Goal: Information Seeking & Learning: Learn about a topic

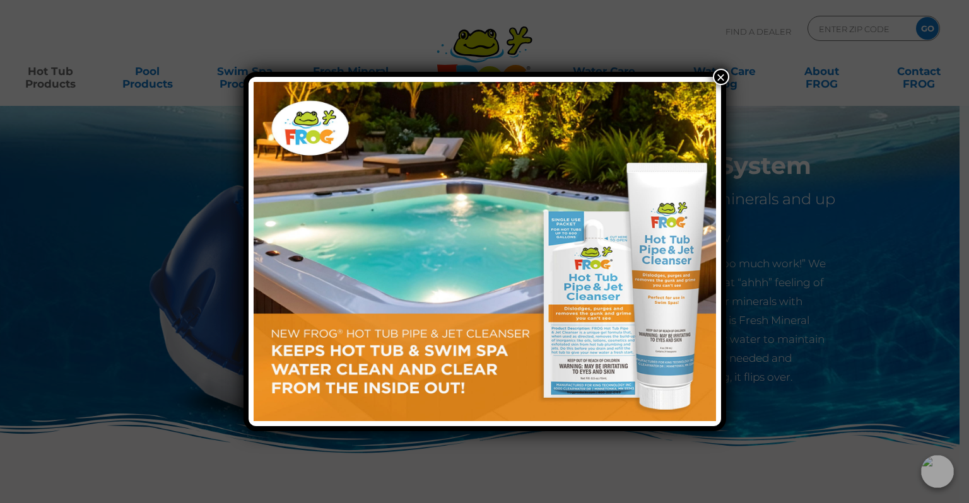
click at [723, 77] on button "×" at bounding box center [721, 77] width 16 height 16
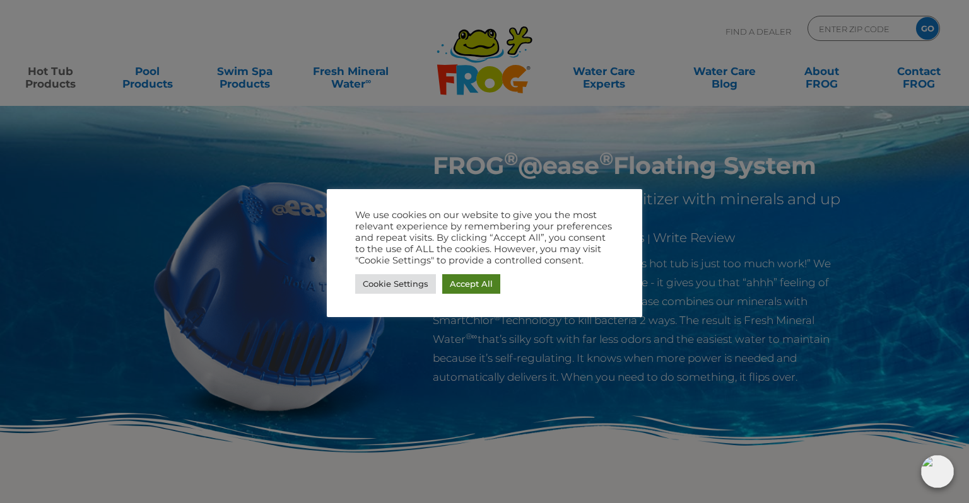
click at [467, 282] on link "Accept All" at bounding box center [471, 284] width 58 height 20
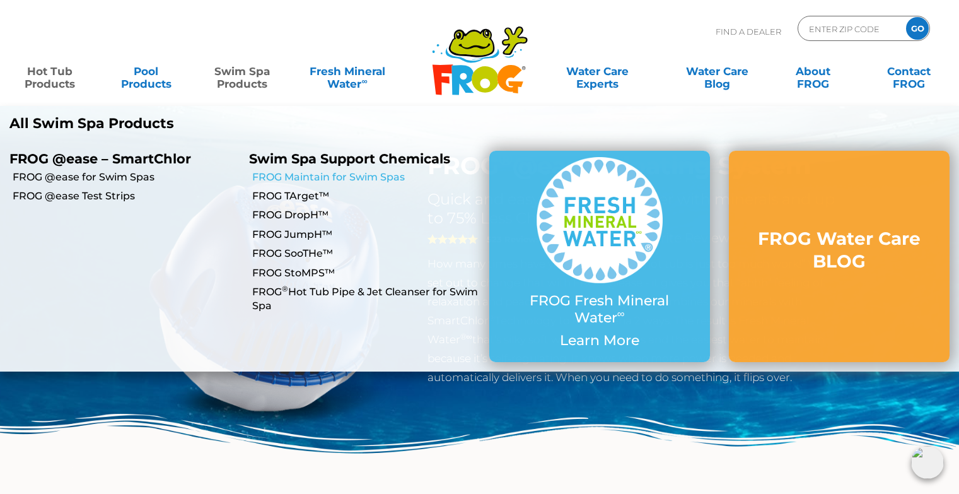
click at [339, 175] on link "FROG Maintain for Swim Spas" at bounding box center [365, 177] width 227 height 14
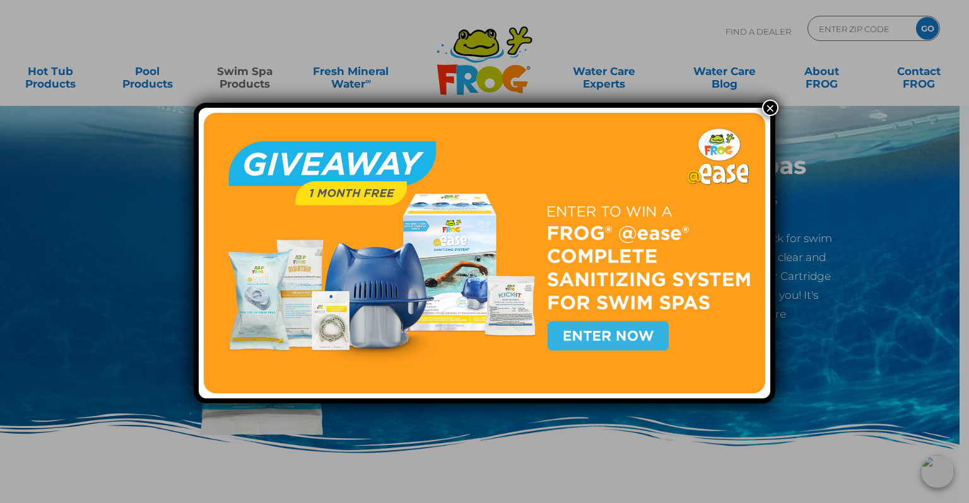
click at [769, 105] on button "×" at bounding box center [770, 108] width 16 height 16
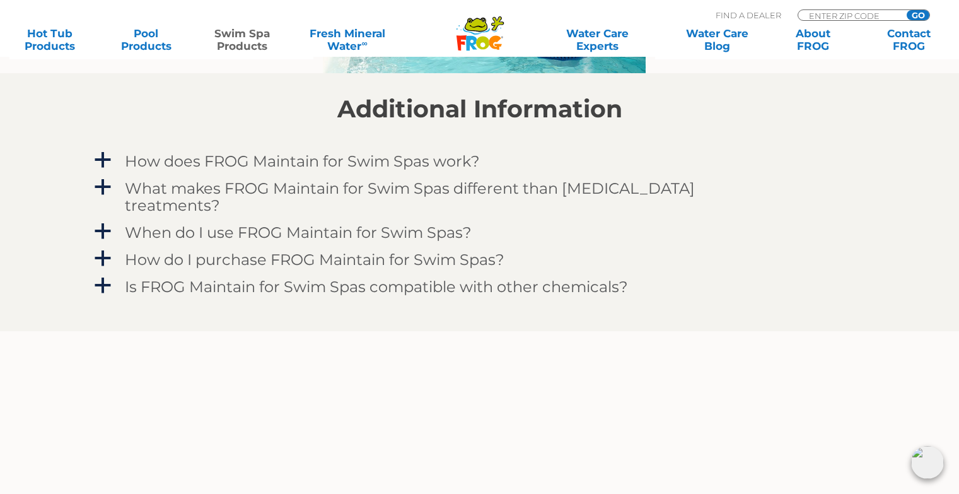
scroll to position [1086, 0]
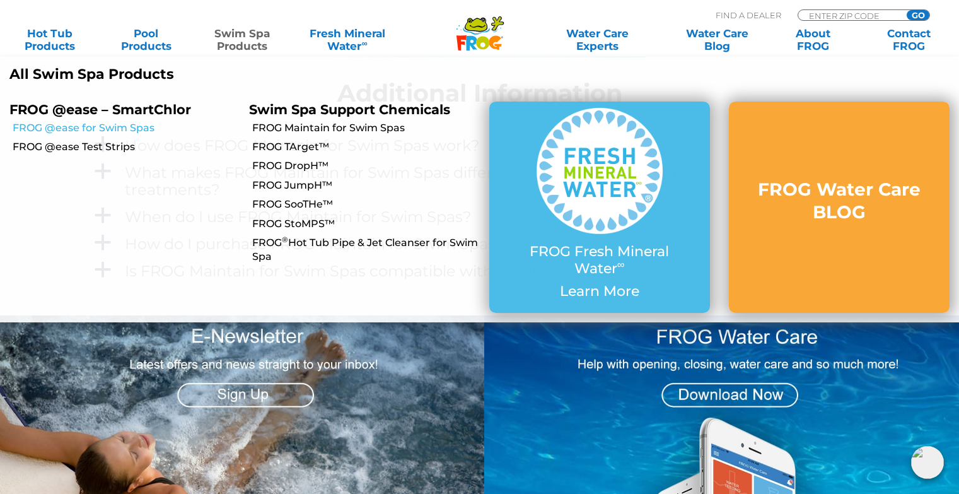
click at [105, 125] on link "FROG @ease for Swim Spas" at bounding box center [126, 128] width 227 height 14
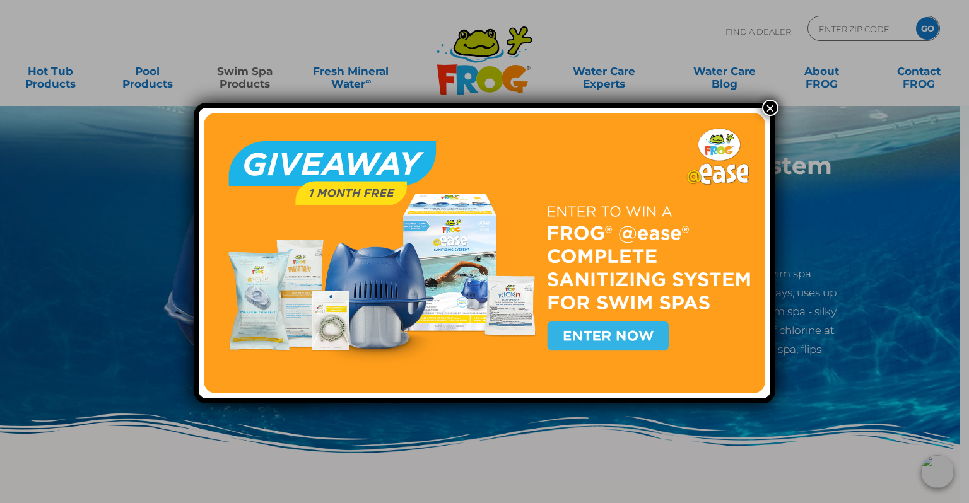
click at [765, 106] on button "×" at bounding box center [770, 108] width 16 height 16
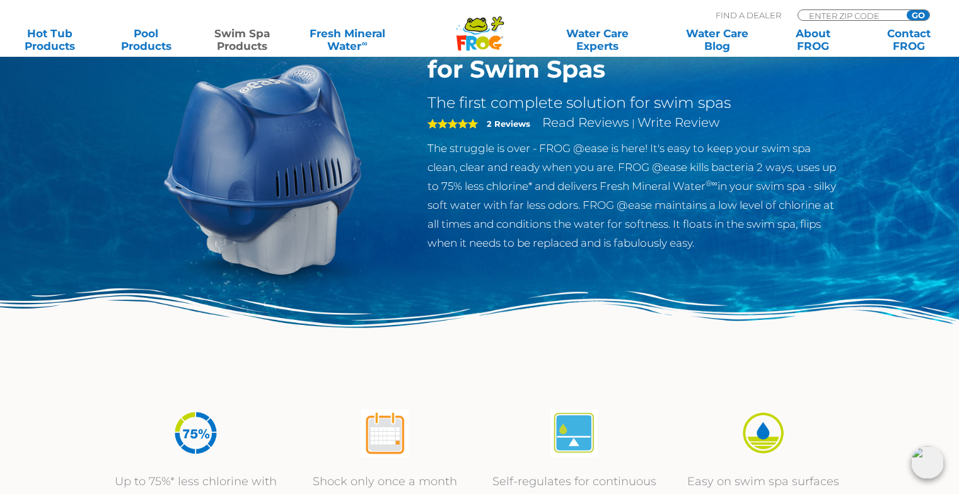
scroll to position [126, 0]
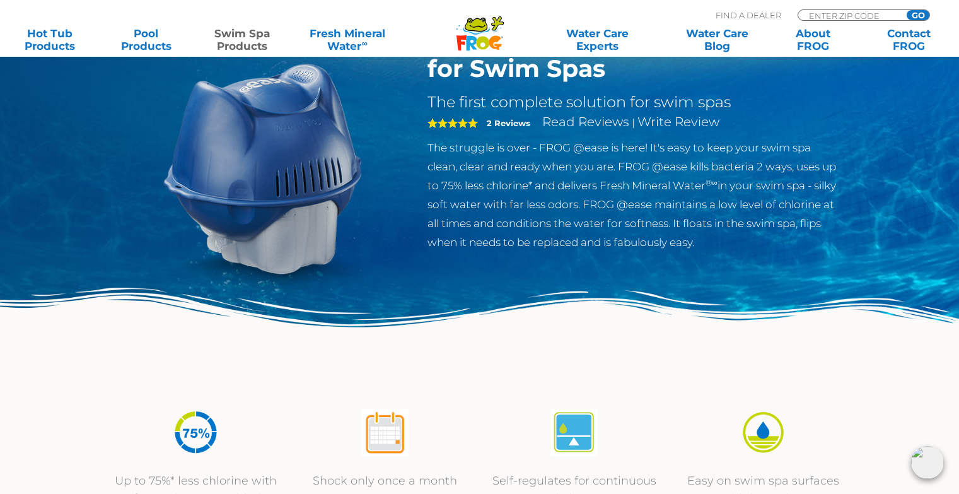
drag, startPoint x: 479, startPoint y: 185, endPoint x: 789, endPoint y: 243, distance: 315.7
click at [789, 243] on p "The struggle is over - FROG @ease is here! It's easy to keep your swim spa clea…" at bounding box center [634, 194] width 412 height 113
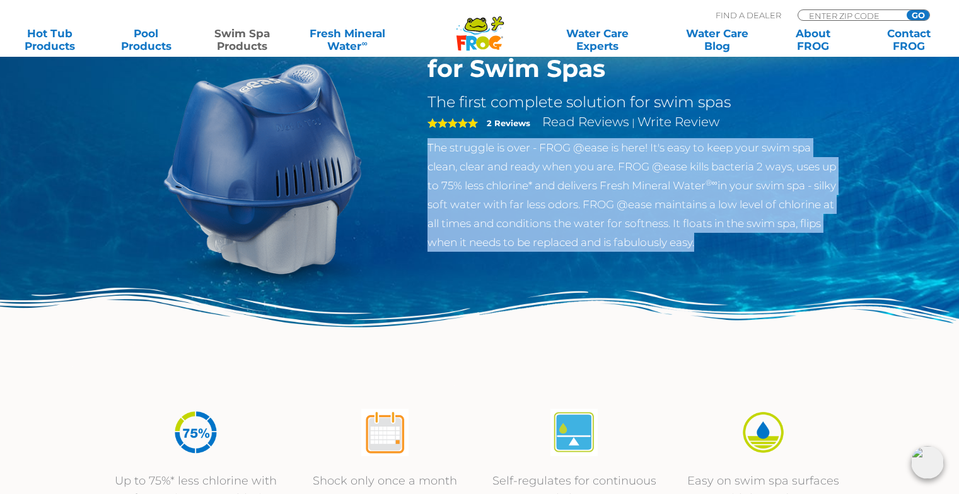
drag, startPoint x: 789, startPoint y: 243, endPoint x: 439, endPoint y: 138, distance: 365.5
click at [439, 138] on p "The struggle is over - FROG @ease is here! It's easy to keep your swim spa clea…" at bounding box center [634, 194] width 412 height 113
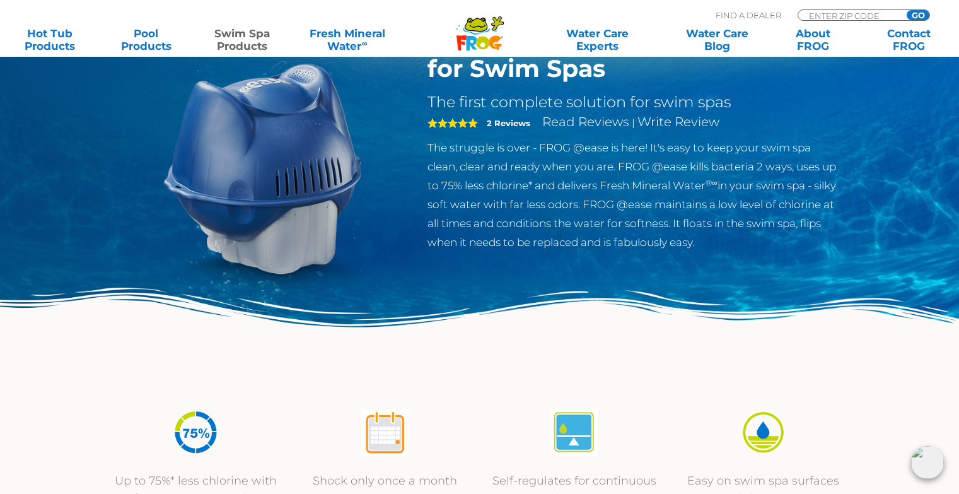
drag, startPoint x: 426, startPoint y: 125, endPoint x: 856, endPoint y: 266, distance: 452.6
click at [856, 266] on section "FROG ® @ease ® Sanitizing System for Swim Spas The first complete solution for …" at bounding box center [480, 193] width 757 height 336
drag, startPoint x: 545, startPoint y: 248, endPoint x: 645, endPoint y: 251, distance: 100.3
click at [645, 251] on p "The struggle is over - FROG @ease is here! It's easy to keep your swim spa clea…" at bounding box center [634, 194] width 412 height 113
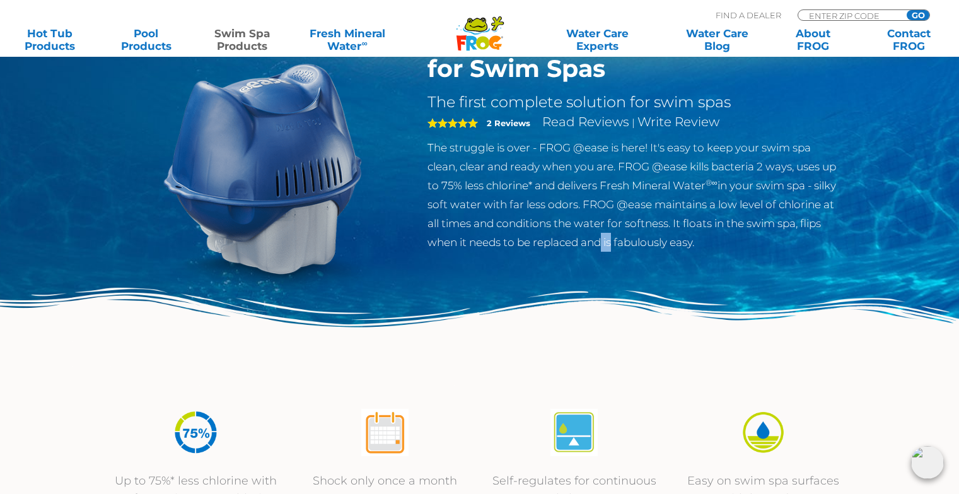
drag, startPoint x: 645, startPoint y: 251, endPoint x: 661, endPoint y: 251, distance: 15.8
click at [657, 251] on p "The struggle is over - FROG @ease is here! It's easy to keep your swim spa clea…" at bounding box center [634, 194] width 412 height 113
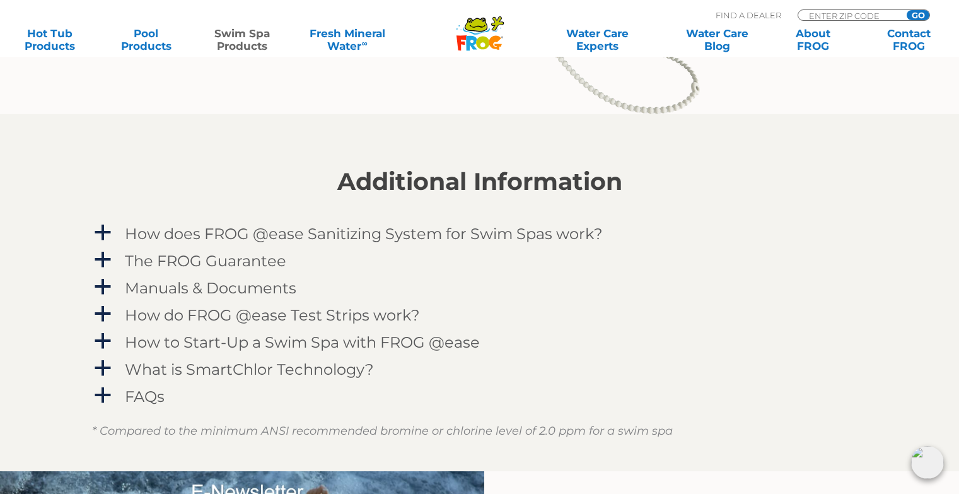
scroll to position [1427, 0]
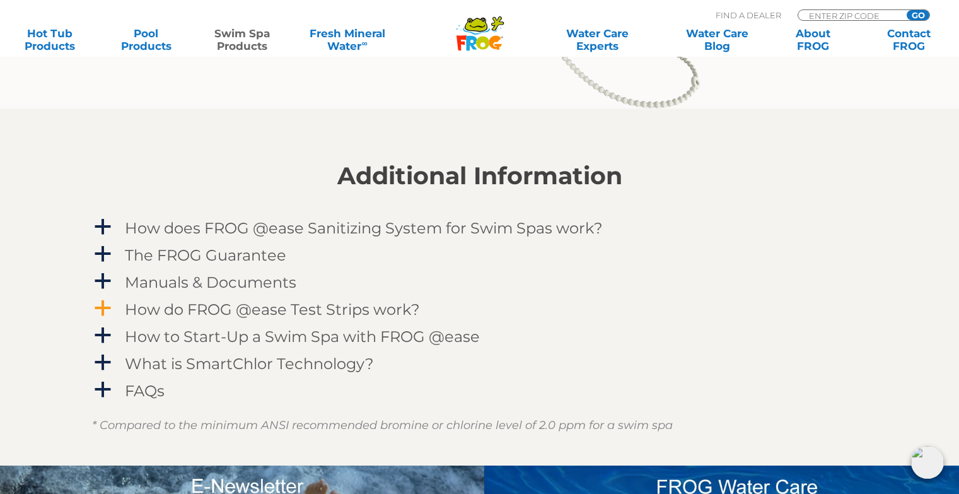
click at [107, 310] on span "a" at bounding box center [102, 308] width 19 height 19
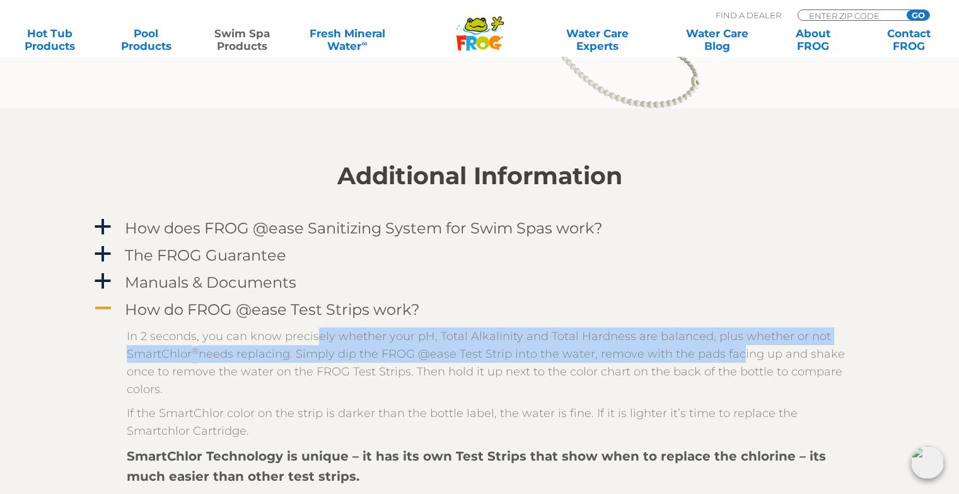
drag, startPoint x: 315, startPoint y: 332, endPoint x: 733, endPoint y: 352, distance: 417.9
click at [733, 352] on p "In 2 seconds, you can know precisely whether your pH, Total Alkalinity and Tota…" at bounding box center [489, 362] width 725 height 71
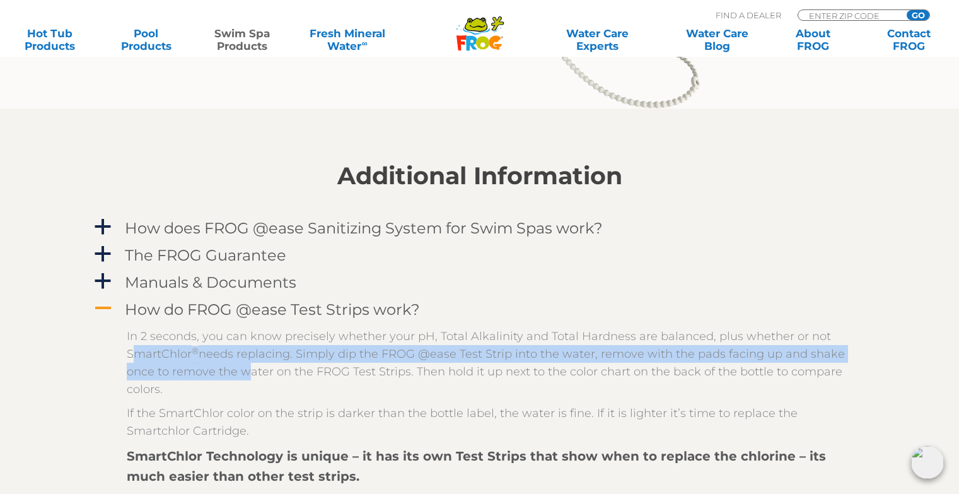
drag, startPoint x: 136, startPoint y: 352, endPoint x: 237, endPoint y: 373, distance: 103.6
click at [237, 373] on p "In 2 seconds, you can know precisely whether your pH, Total Alkalinity and Tota…" at bounding box center [489, 362] width 725 height 71
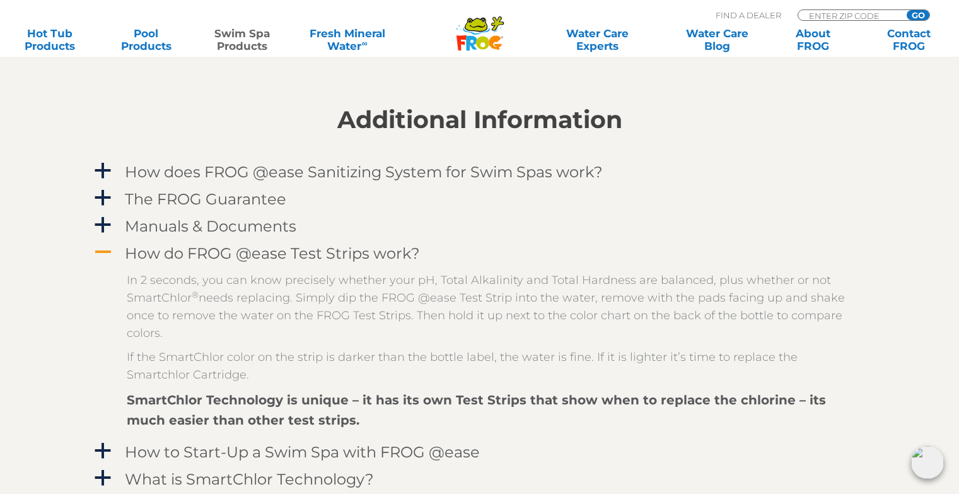
scroll to position [1510, 0]
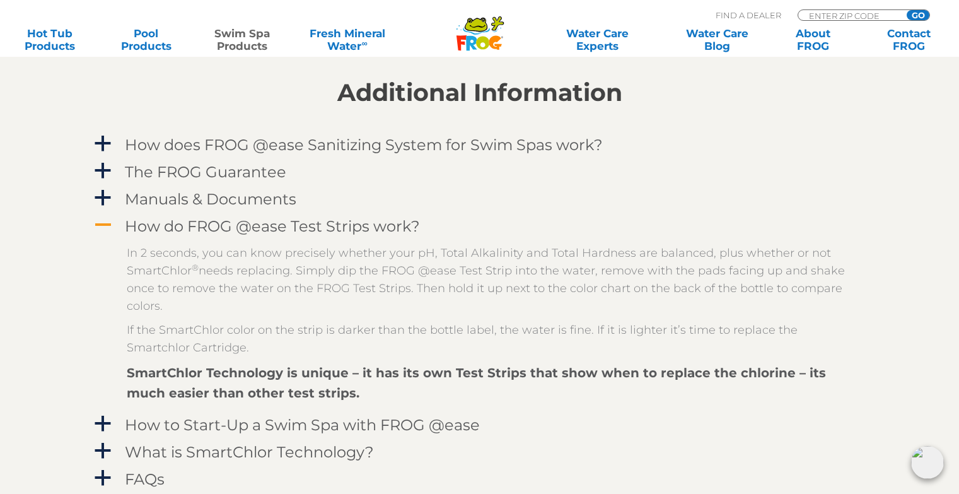
drag, startPoint x: 146, startPoint y: 266, endPoint x: 212, endPoint y: 309, distance: 79.4
click at [212, 309] on p "In 2 seconds, you can know precisely whether your pH, Total Alkalinity and Tota…" at bounding box center [489, 279] width 725 height 71
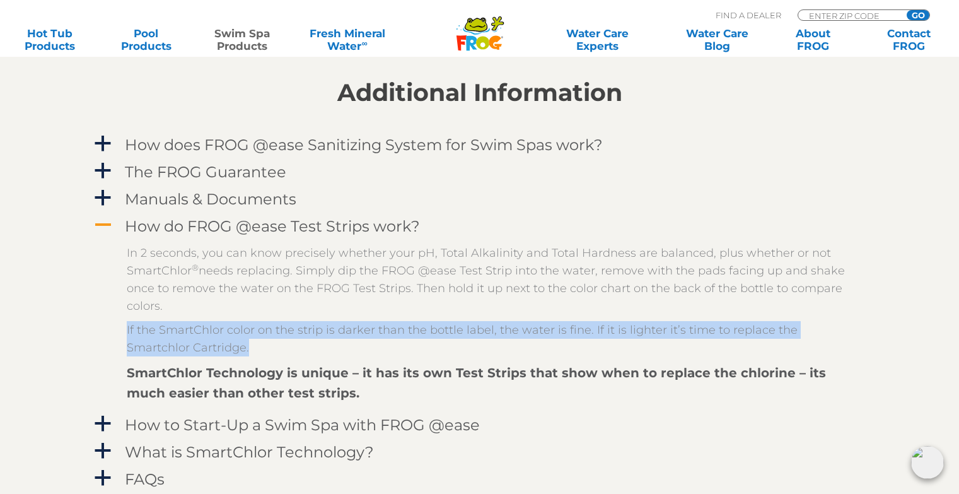
drag, startPoint x: 198, startPoint y: 349, endPoint x: 83, endPoint y: 328, distance: 116.7
click at [83, 328] on section "Additional Information a How does FROG @ease Sanitizing System for Swim Spas wo…" at bounding box center [484, 289] width 969 height 528
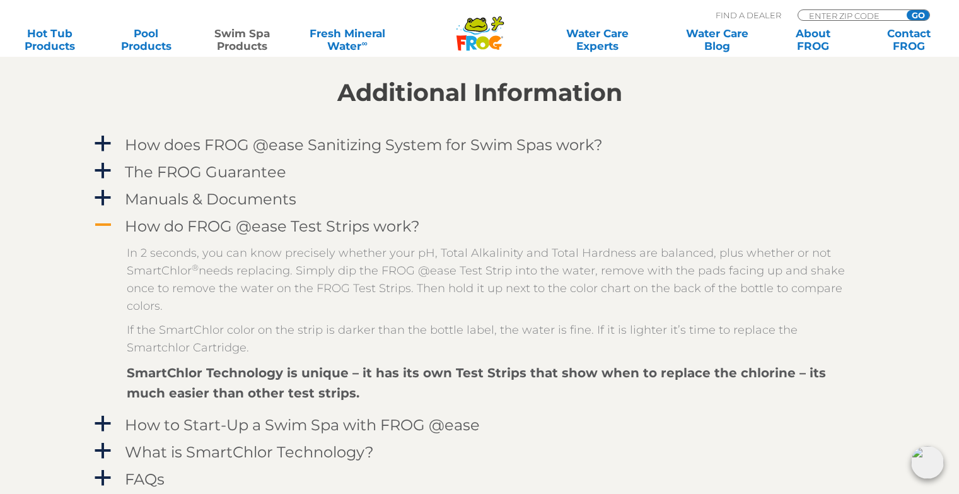
click at [109, 311] on div "In 2 seconds, you can know precisely whether your pH, Total Alkalinity and Tota…" at bounding box center [480, 324] width 776 height 172
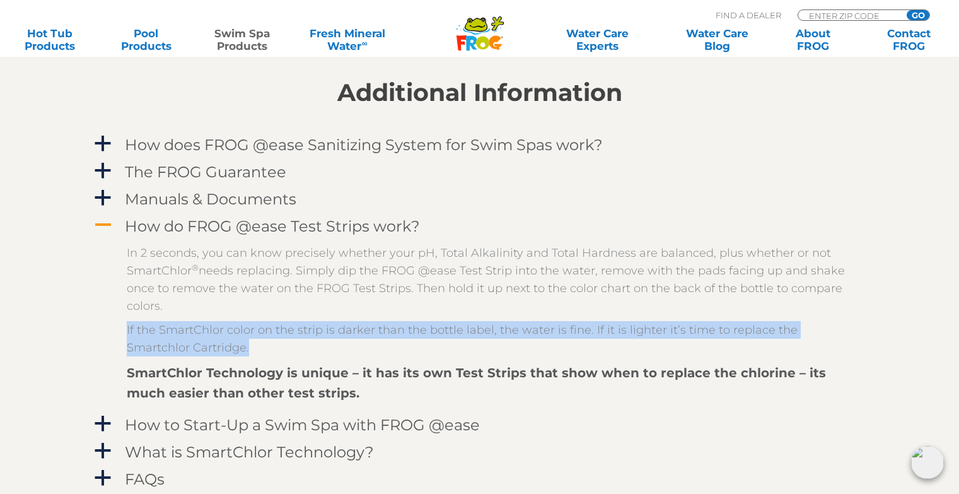
drag, startPoint x: 102, startPoint y: 329, endPoint x: 183, endPoint y: 358, distance: 86.1
click at [183, 358] on div "In 2 seconds, you can know precisely whether your pH, Total Alkalinity and Tota…" at bounding box center [480, 324] width 776 height 172
click at [183, 358] on div "In 2 seconds, you can know precisely whether your pH, Total Alkalinity and Tota…" at bounding box center [489, 323] width 725 height 159
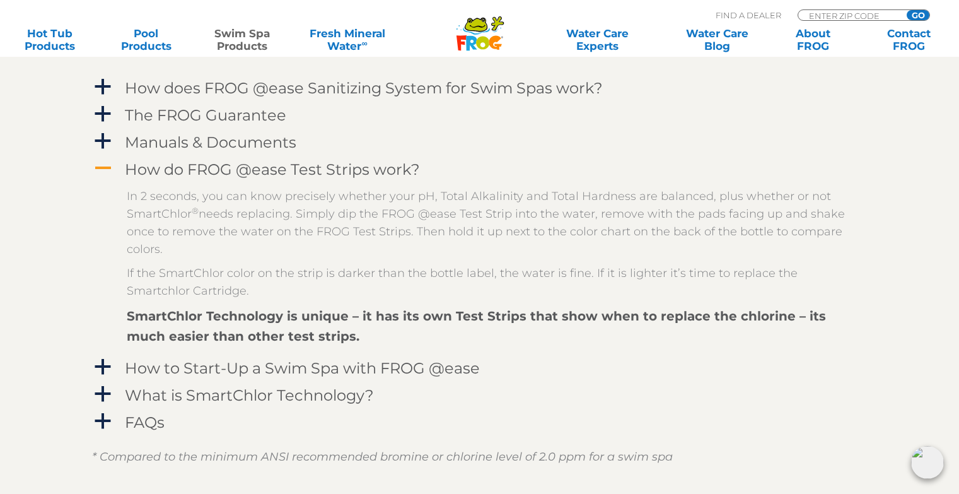
scroll to position [1617, 0]
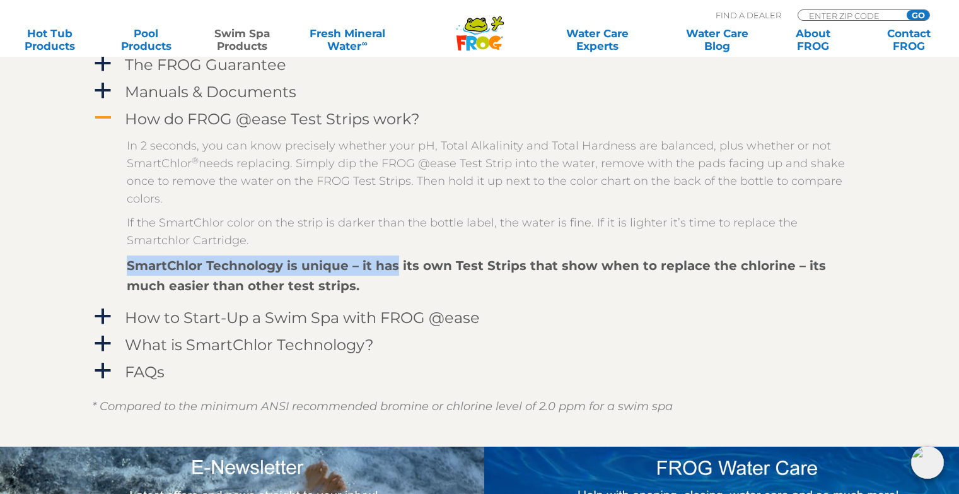
drag, startPoint x: 394, startPoint y: 275, endPoint x: 130, endPoint y: 274, distance: 264.2
click at [130, 274] on div "SmartChlor Technology is unique – it has its own Test Strips that show when to …" at bounding box center [489, 275] width 725 height 40
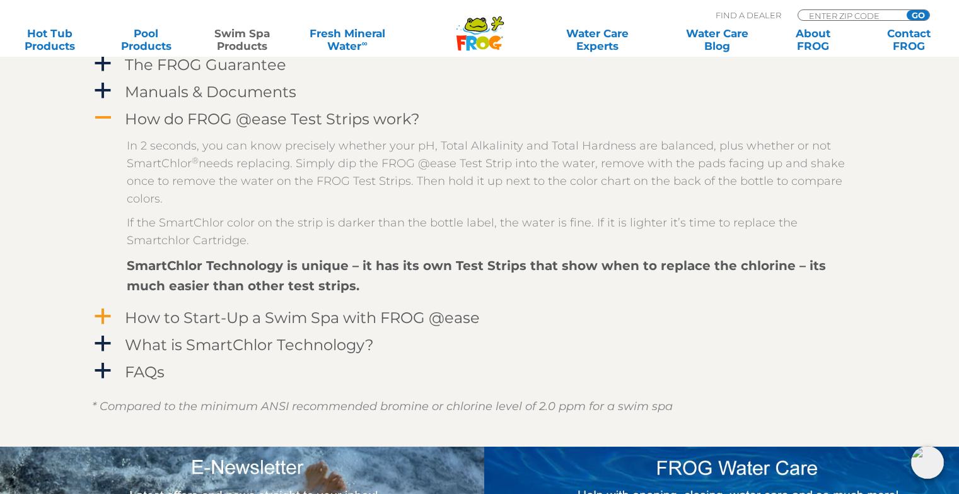
click at [96, 315] on span "a" at bounding box center [102, 316] width 19 height 19
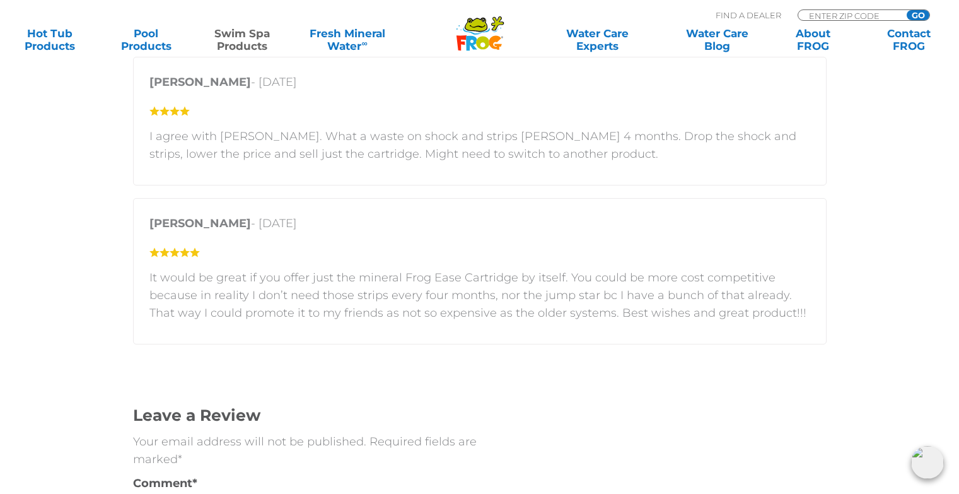
scroll to position [2649, 0]
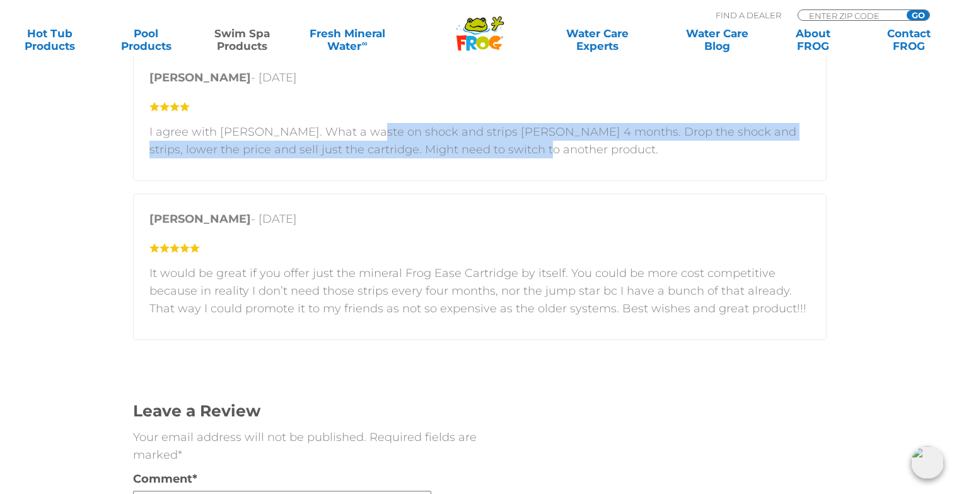
drag, startPoint x: 367, startPoint y: 134, endPoint x: 515, endPoint y: 143, distance: 147.8
click at [515, 143] on p "I agree with Carmen. What a waste on shock and strips eveey 4 months. Drop the …" at bounding box center [479, 140] width 661 height 35
drag, startPoint x: 535, startPoint y: 149, endPoint x: 124, endPoint y: 128, distance: 412.3
click at [124, 128] on div "Customer Reviews 5 star = 50% 4 star = 50% 3 star = 0% 2 star = 0% 1 star = 0% …" at bounding box center [480, 350] width 757 height 872
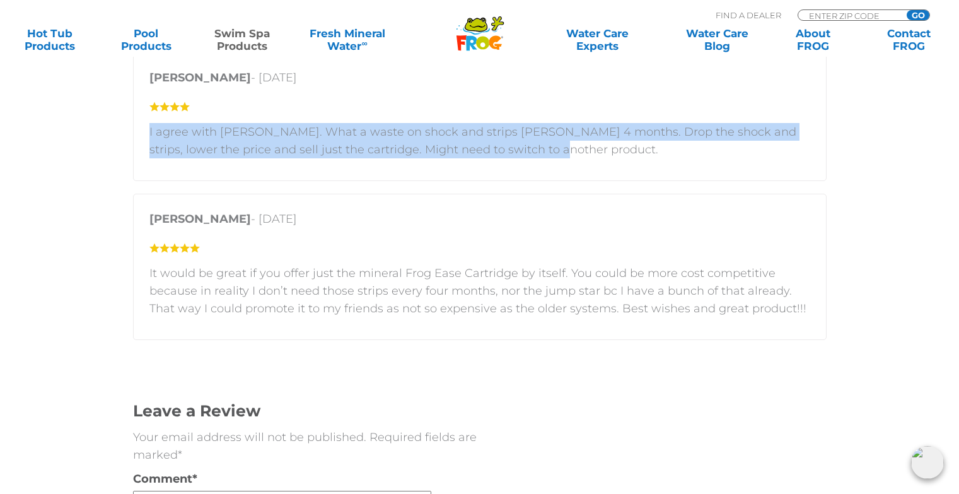
click at [124, 128] on div "Customer Reviews 5 star = 50% 4 star = 50% 3 star = 0% 2 star = 0% 1 star = 0% …" at bounding box center [480, 350] width 757 height 872
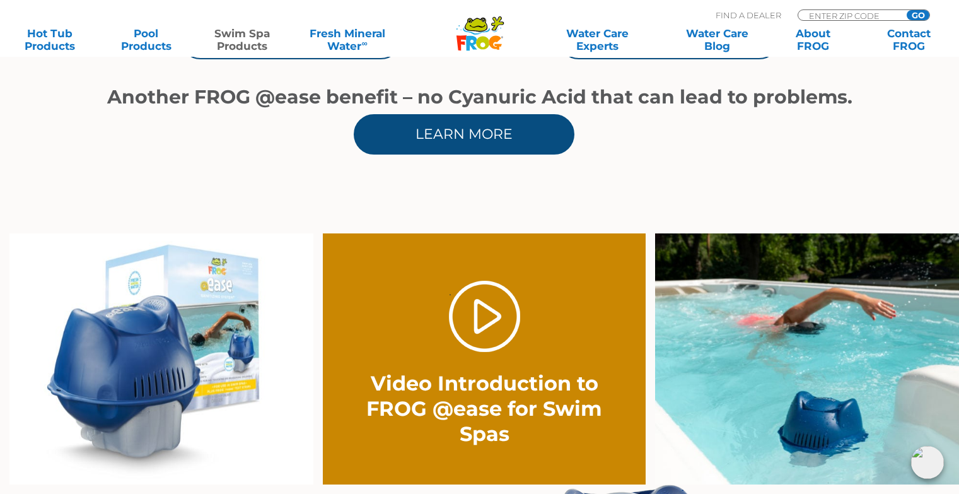
scroll to position [1030, 0]
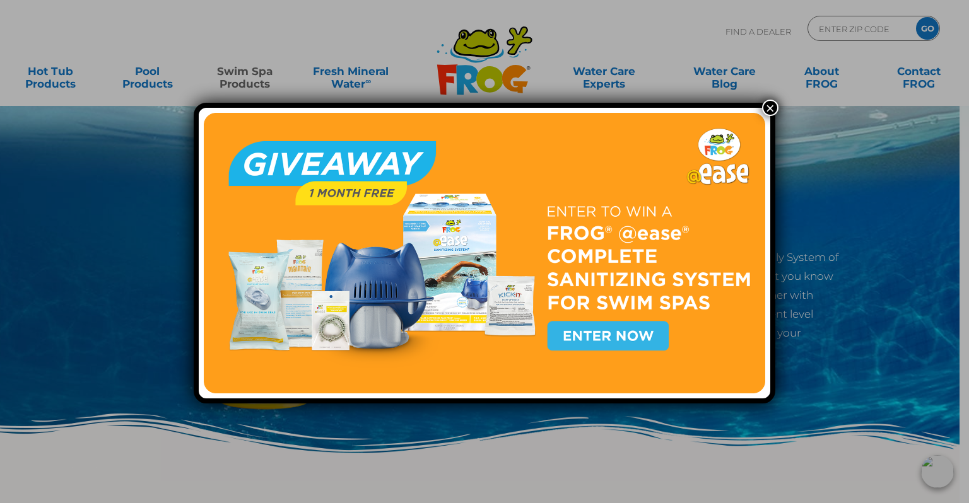
click at [765, 101] on button "×" at bounding box center [770, 108] width 16 height 16
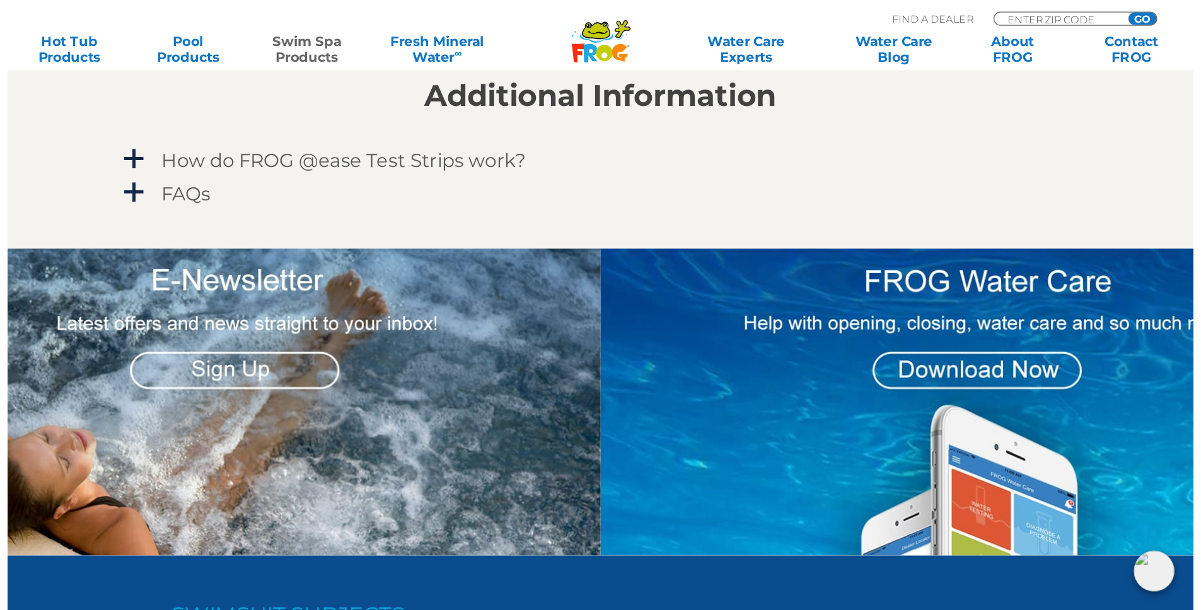
scroll to position [1520, 0]
